Goal: Submit feedback/report problem: Submit feedback/report problem

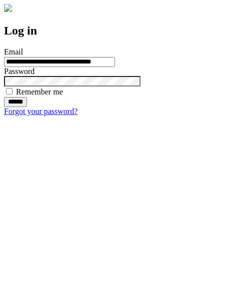
type input "**********"
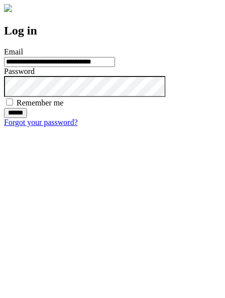
click at [27, 118] on input "******" at bounding box center [15, 113] width 23 height 10
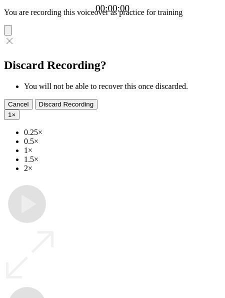
type input "**********"
